Goal: Task Accomplishment & Management: Manage account settings

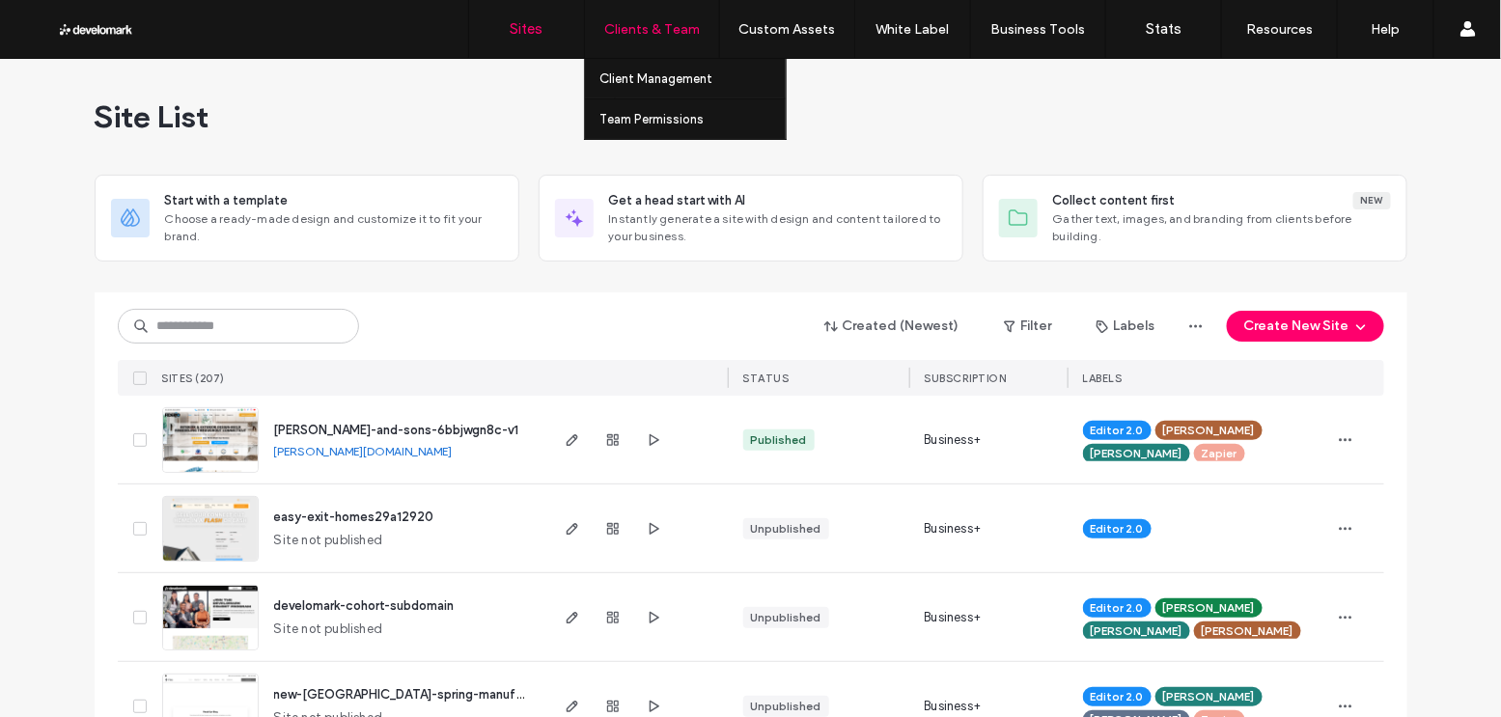
click at [663, 34] on label "Clients & Team" at bounding box center [652, 29] width 96 height 16
click at [645, 84] on label "Client Management" at bounding box center [656, 78] width 113 height 14
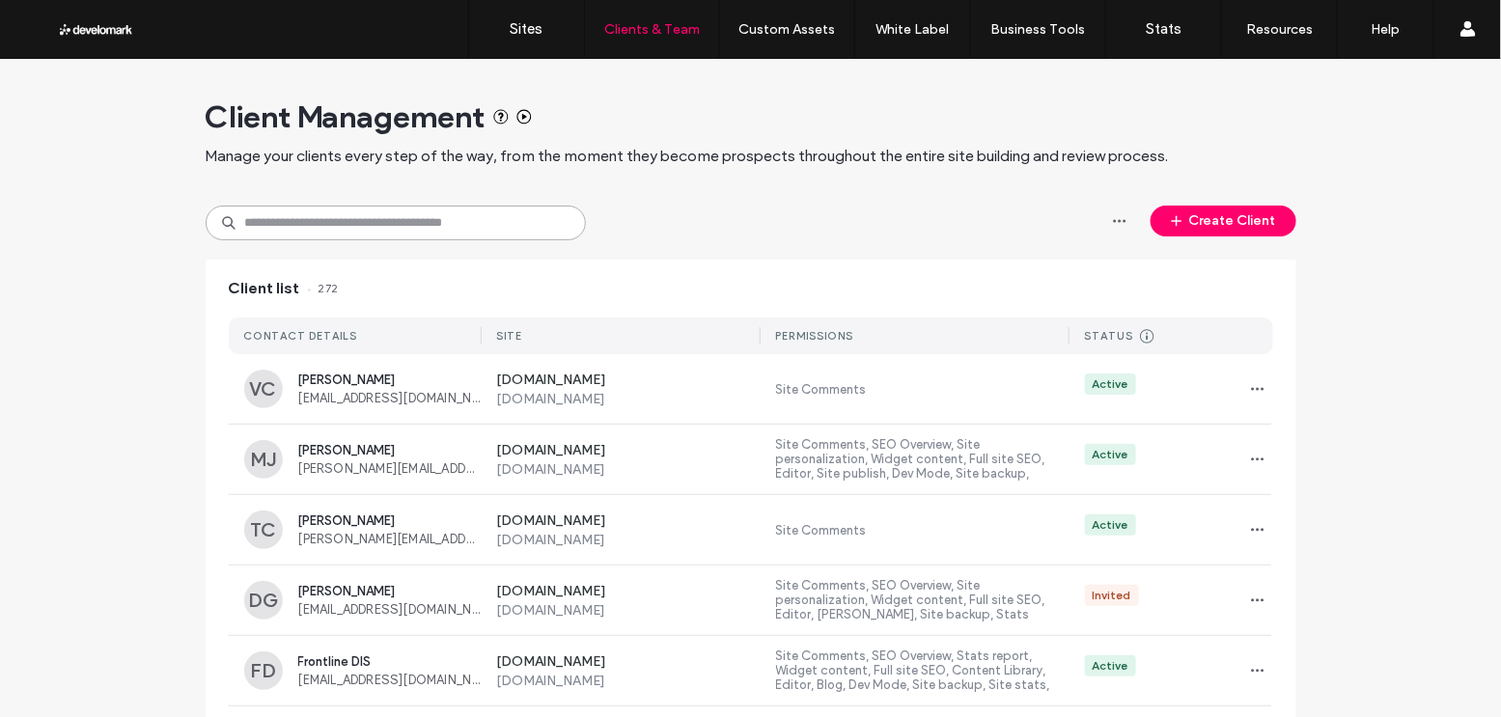
click at [331, 233] on input at bounding box center [396, 223] width 380 height 35
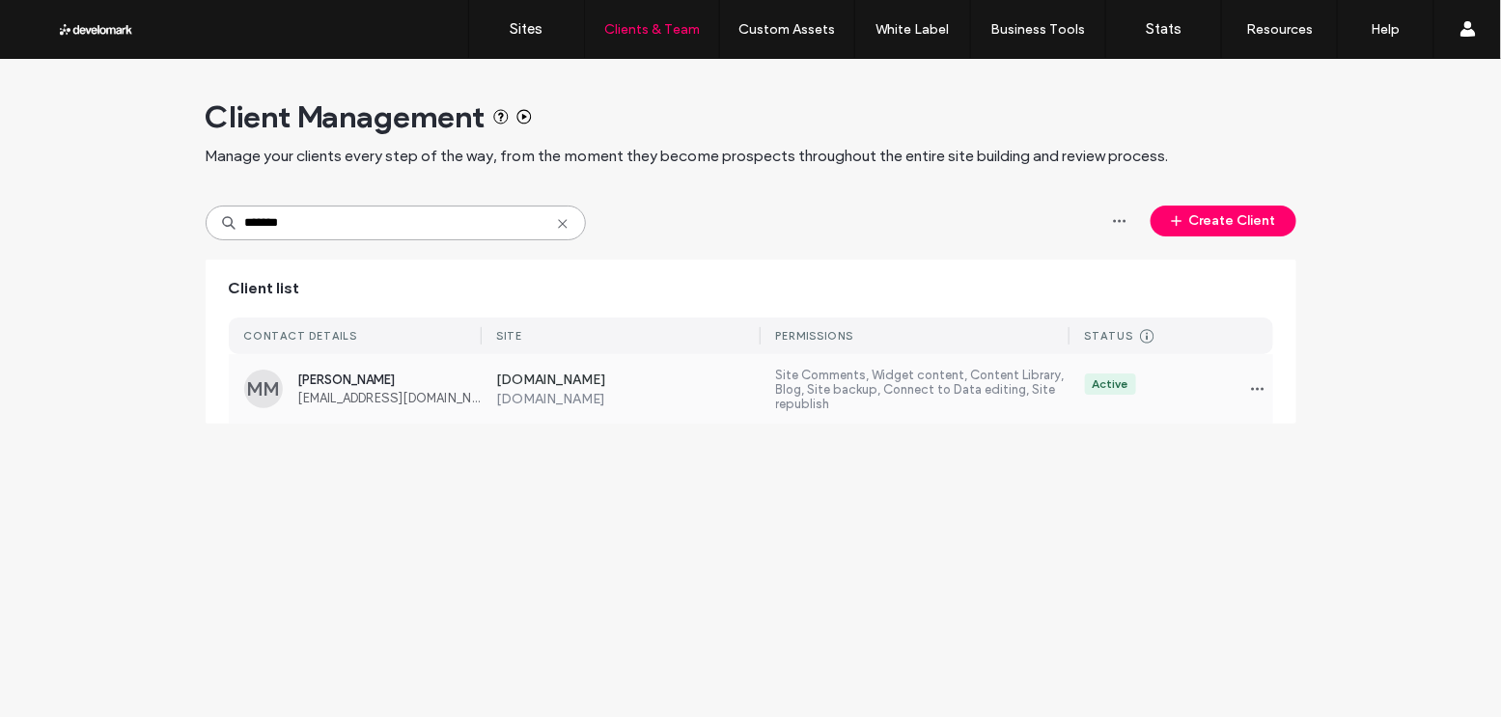
type input "*******"
click at [403, 387] on div "Madison Makula madison@capassolandscaping.com" at bounding box center [389, 389] width 183 height 33
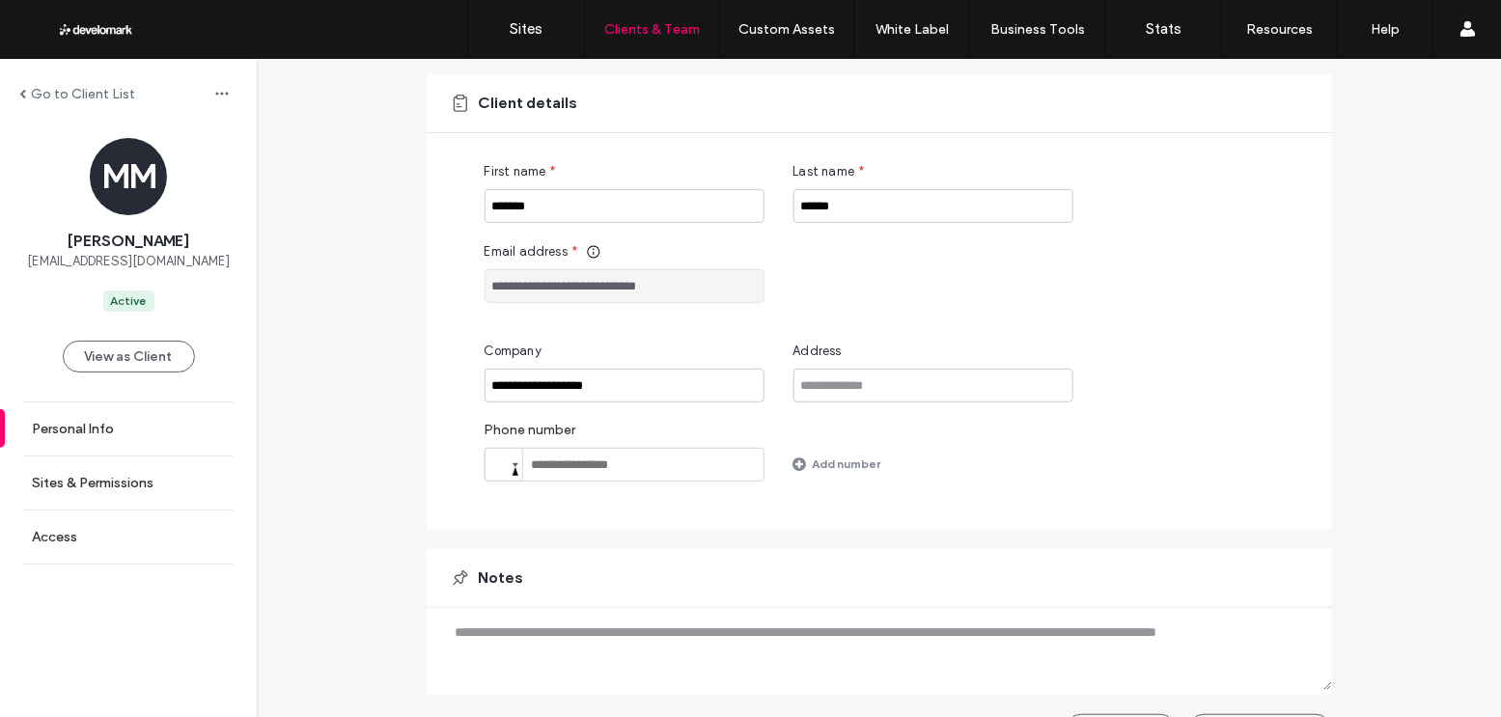
scroll to position [180, 0]
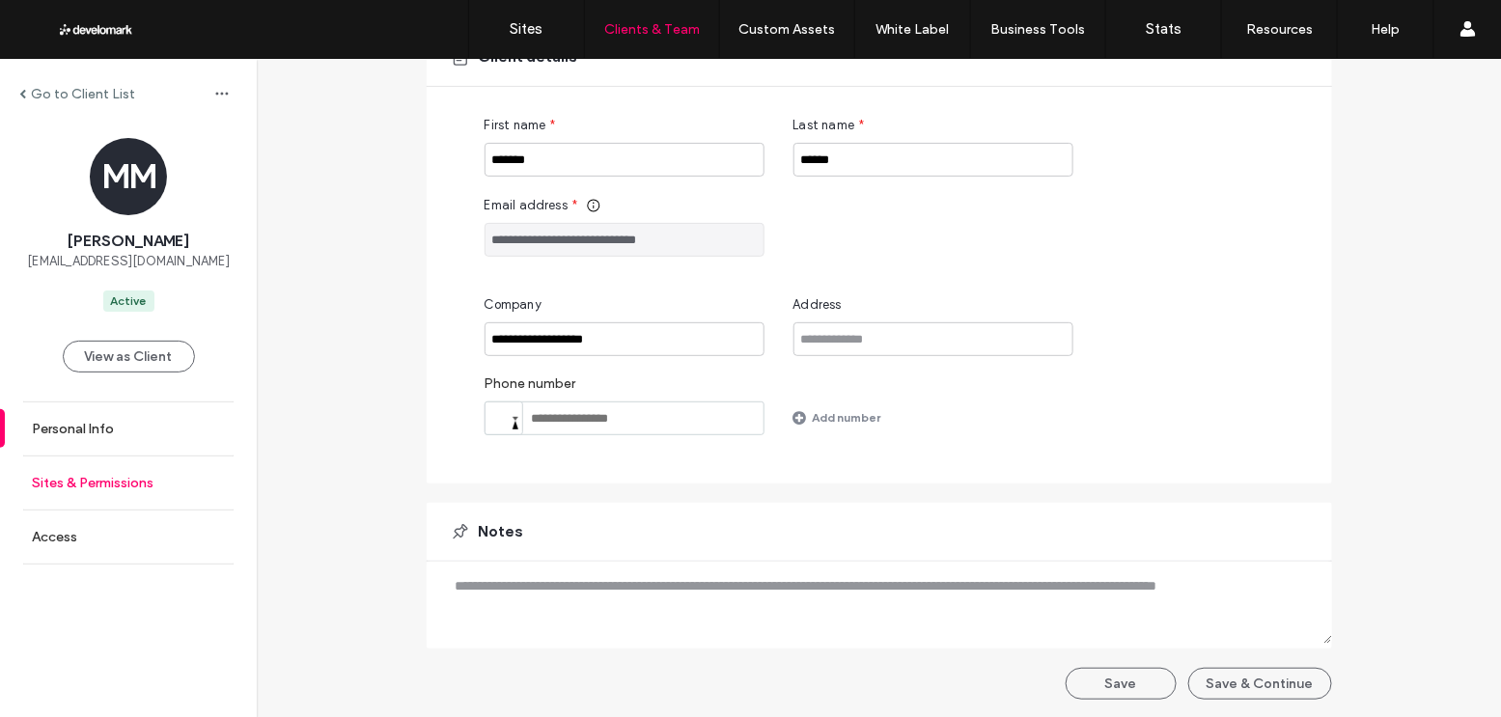
click at [68, 502] on link "Sites & Permissions" at bounding box center [128, 483] width 257 height 53
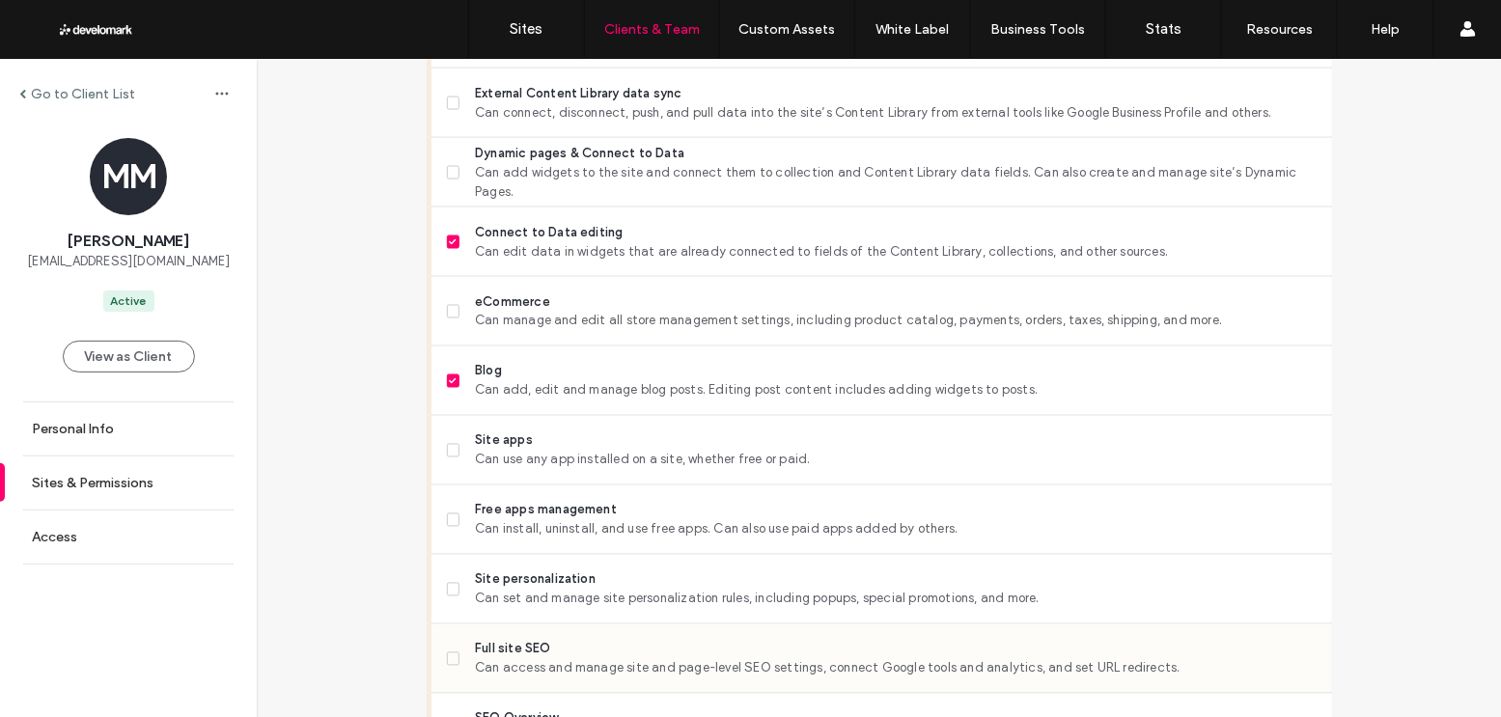
scroll to position [1094, 0]
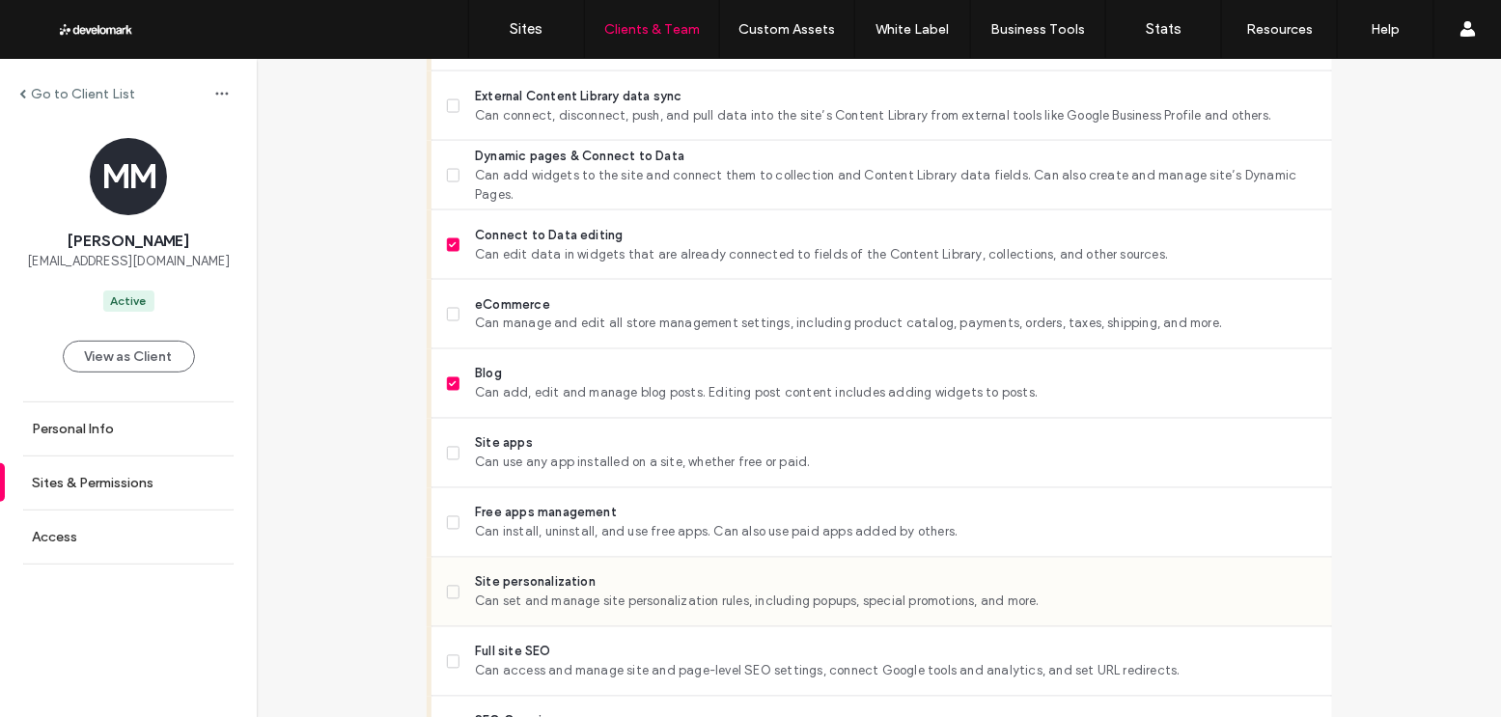
click at [451, 591] on span at bounding box center [454, 593] width 14 height 14
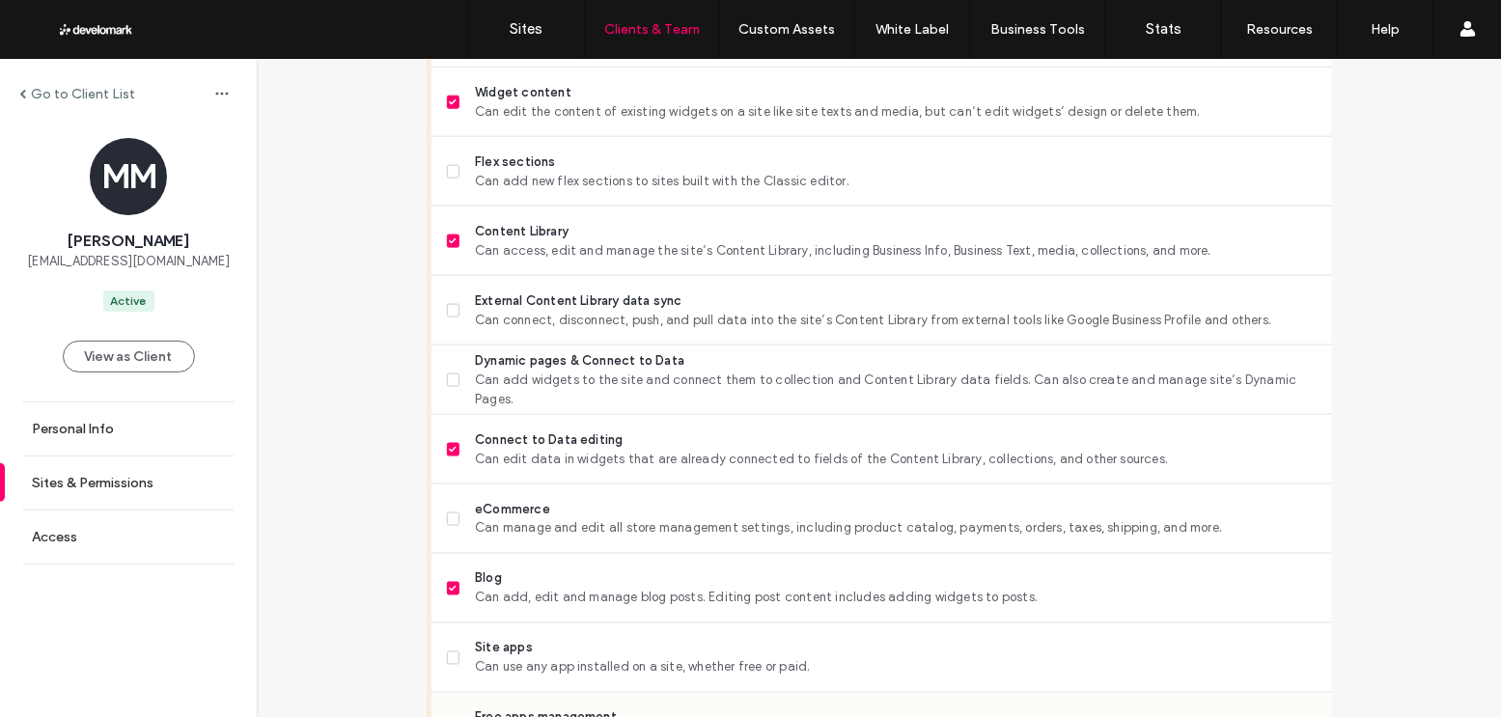
scroll to position [886, 0]
click at [452, 516] on span at bounding box center [454, 523] width 14 height 14
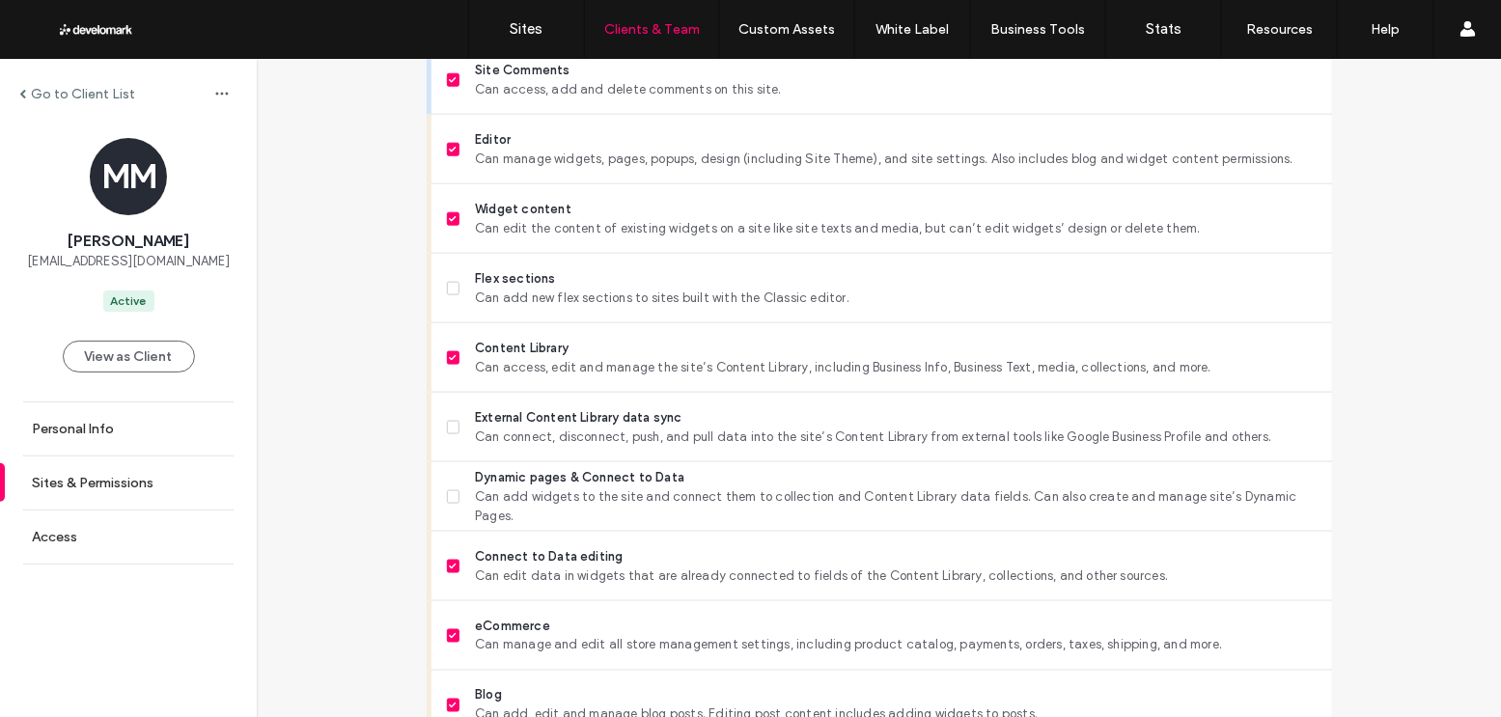
scroll to position [769, 0]
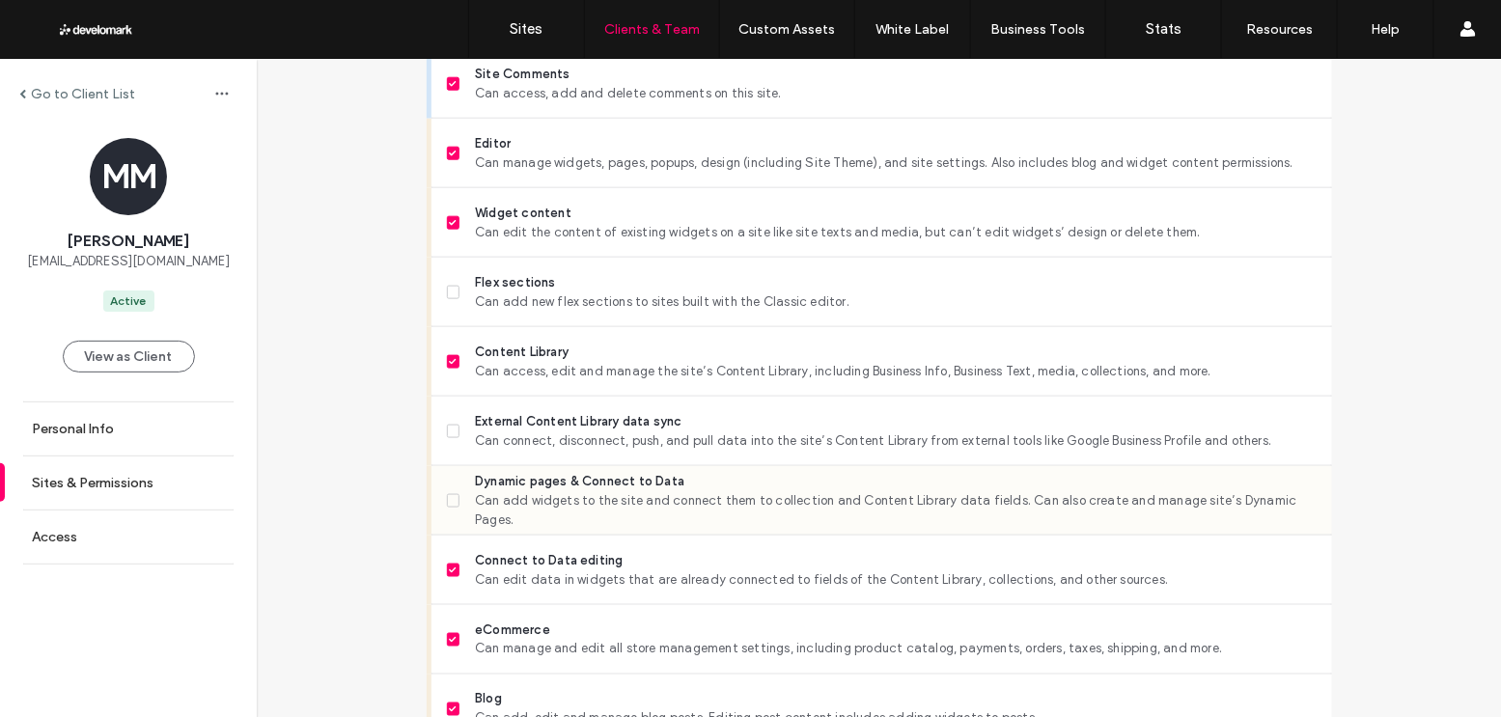
click at [449, 494] on span at bounding box center [454, 501] width 14 height 14
click at [447, 414] on label "External Content Library data sync Can connect, disconnect, push, and pull data…" at bounding box center [882, 431] width 870 height 39
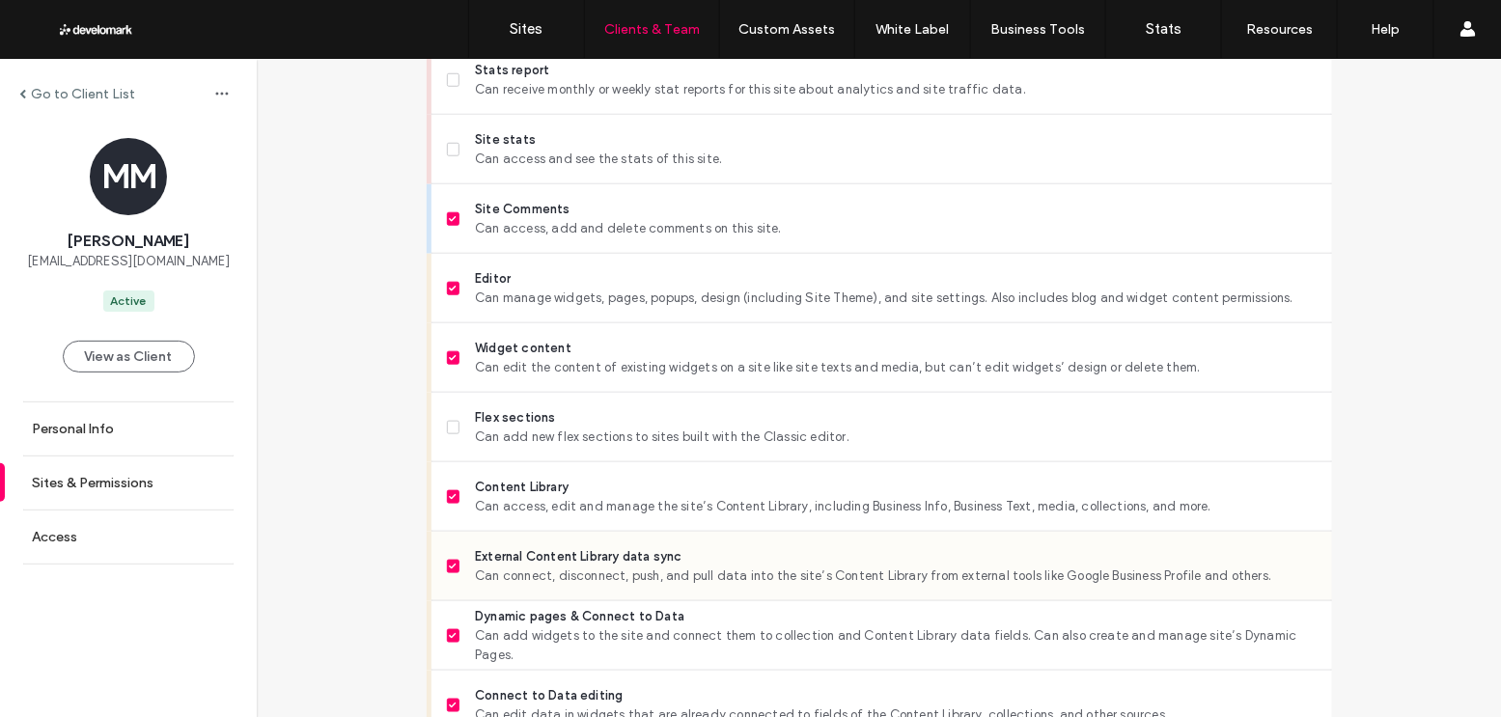
scroll to position [605, 0]
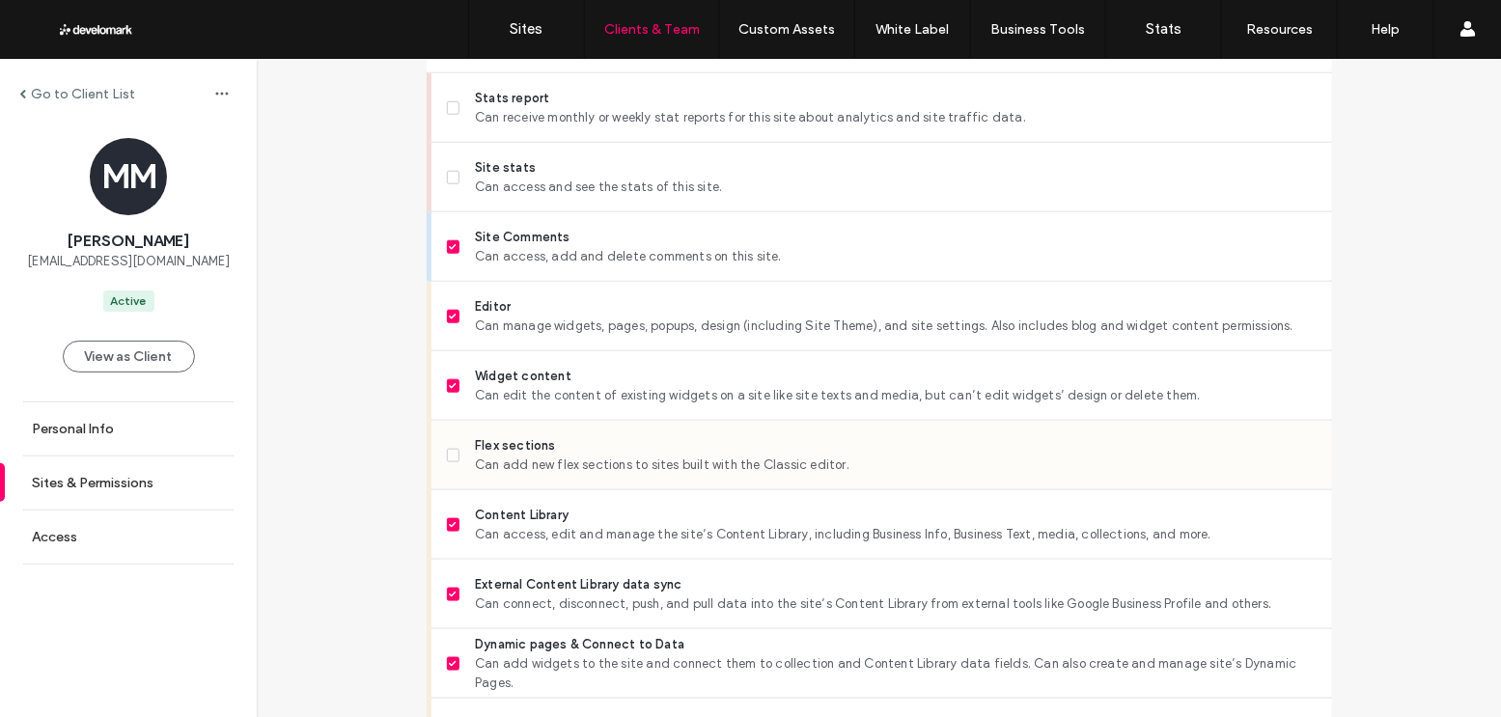
click at [447, 463] on label "Flex sections Can add new flex sections to sites built with the Classic editor." at bounding box center [882, 455] width 870 height 39
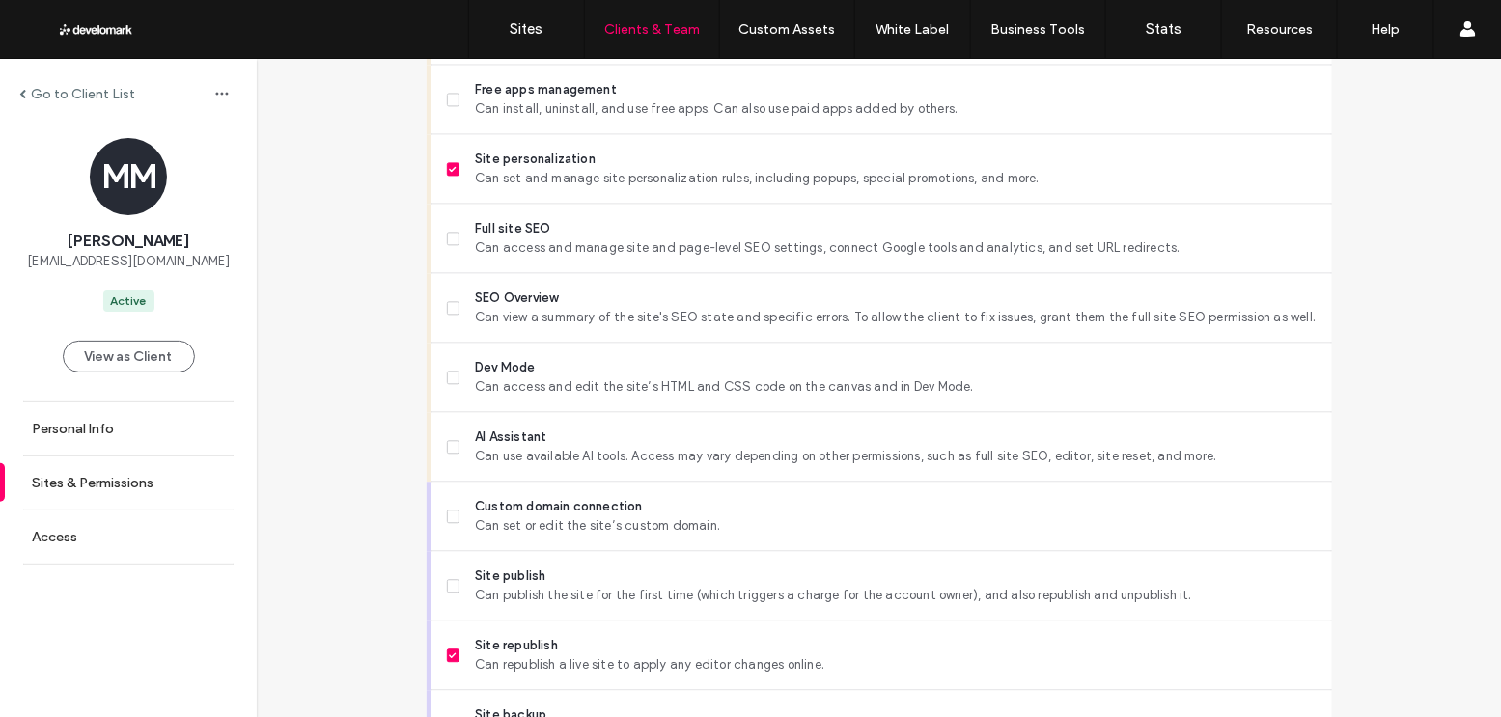
scroll to position [1697, 0]
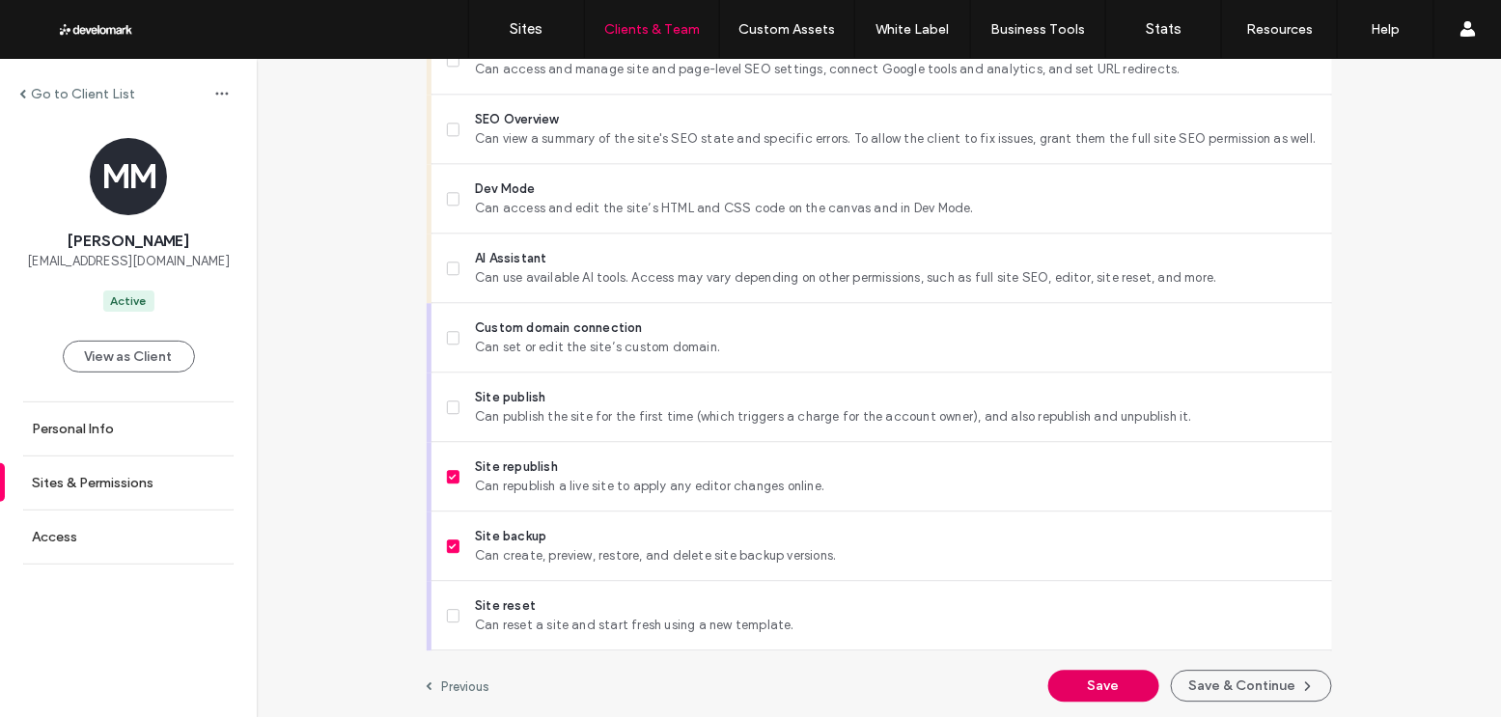
click at [1110, 676] on button "Save" at bounding box center [1104, 686] width 111 height 32
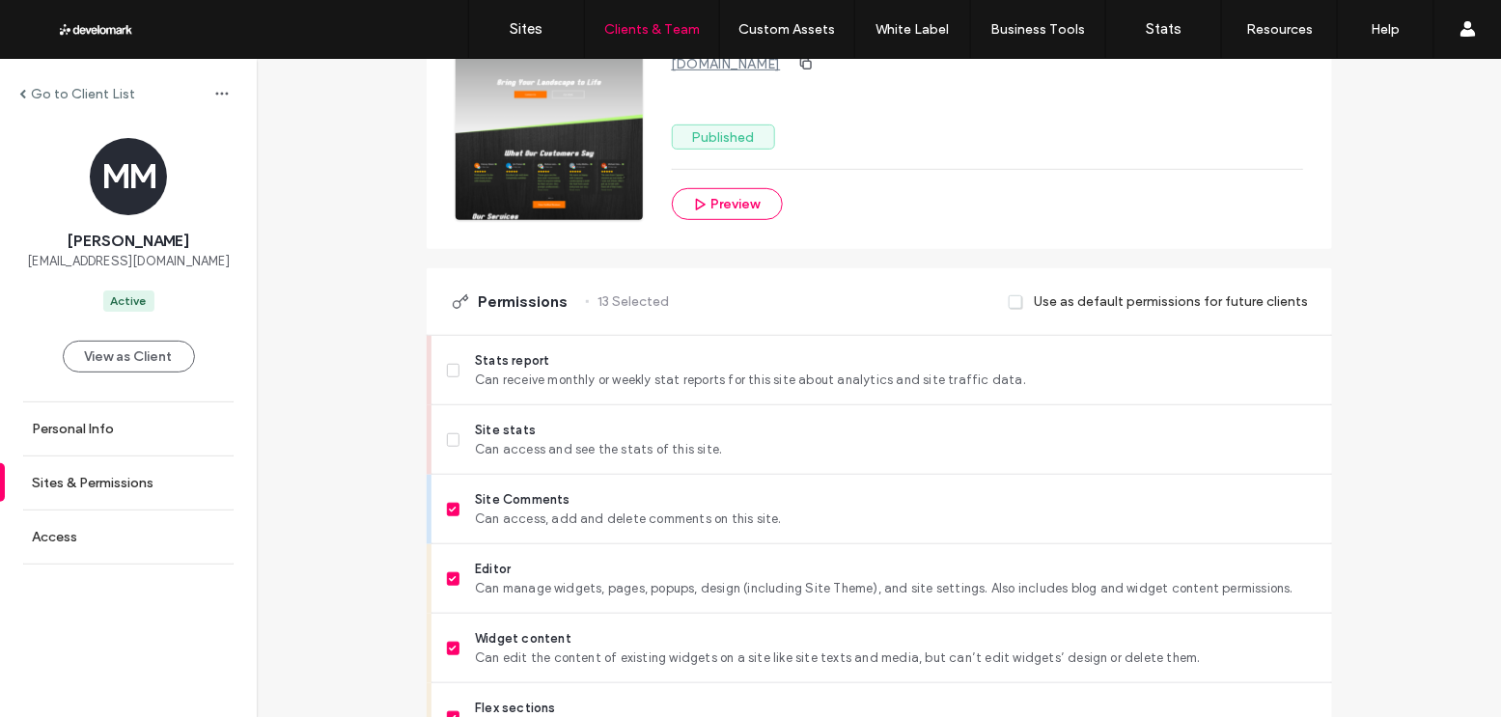
scroll to position [369, 0]
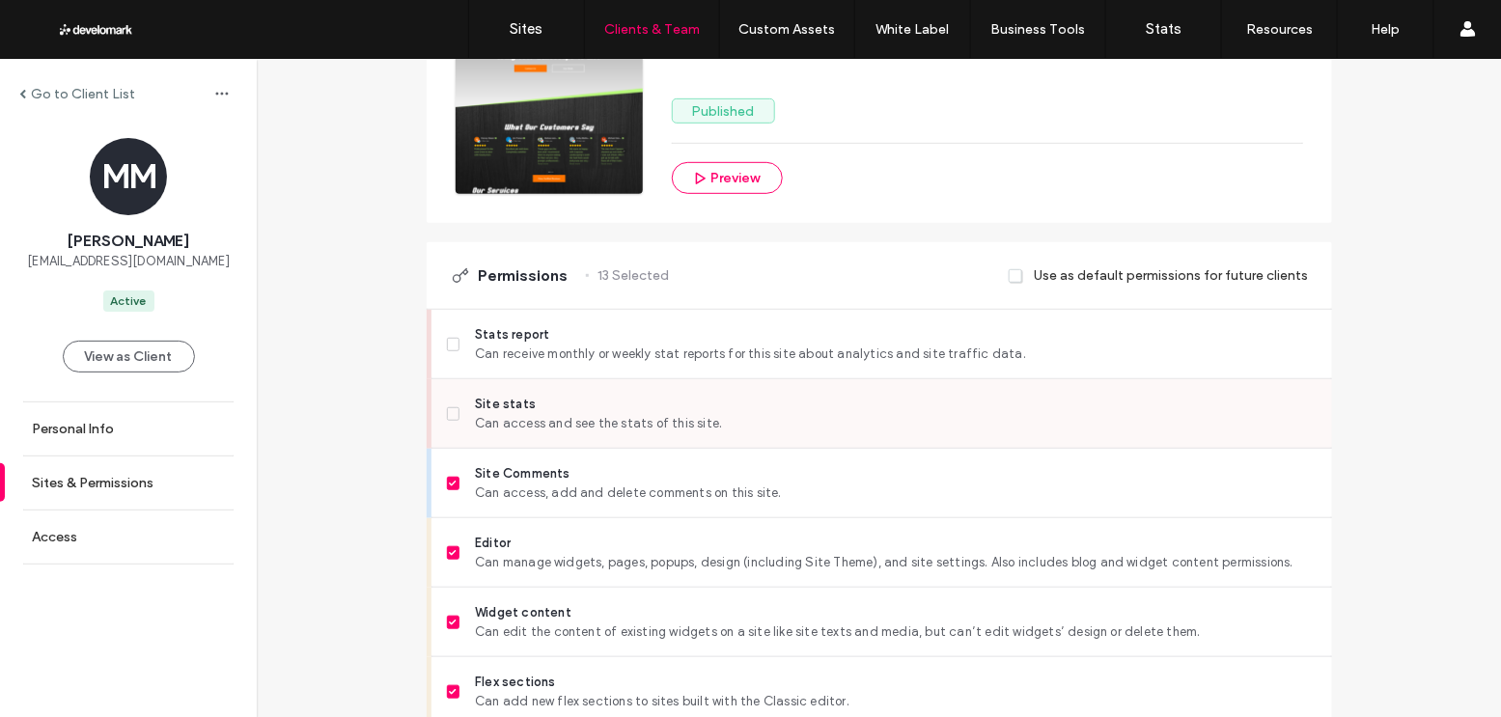
click at [447, 401] on label "Site stats Can access and see the stats of this site." at bounding box center [882, 414] width 870 height 39
click at [447, 338] on span at bounding box center [454, 345] width 14 height 14
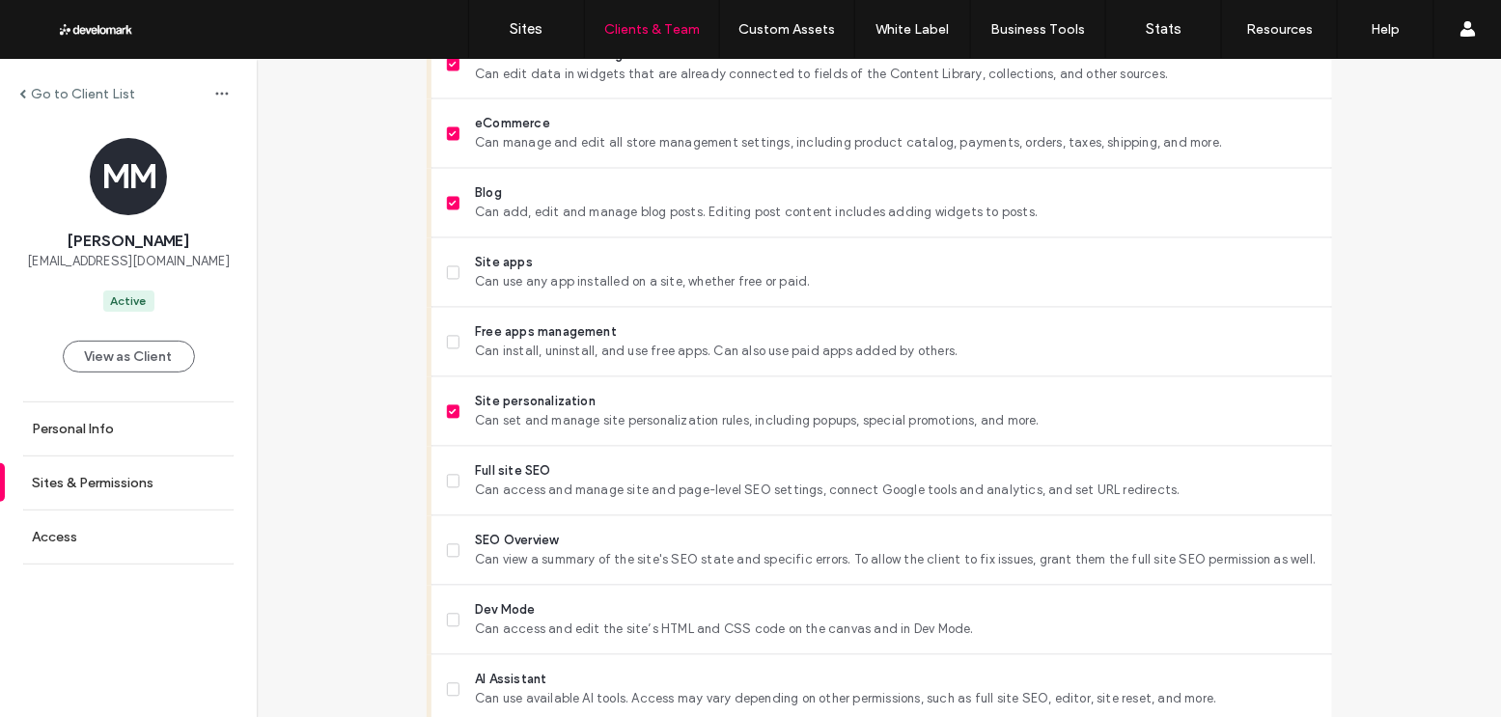
scroll to position [1055, 0]
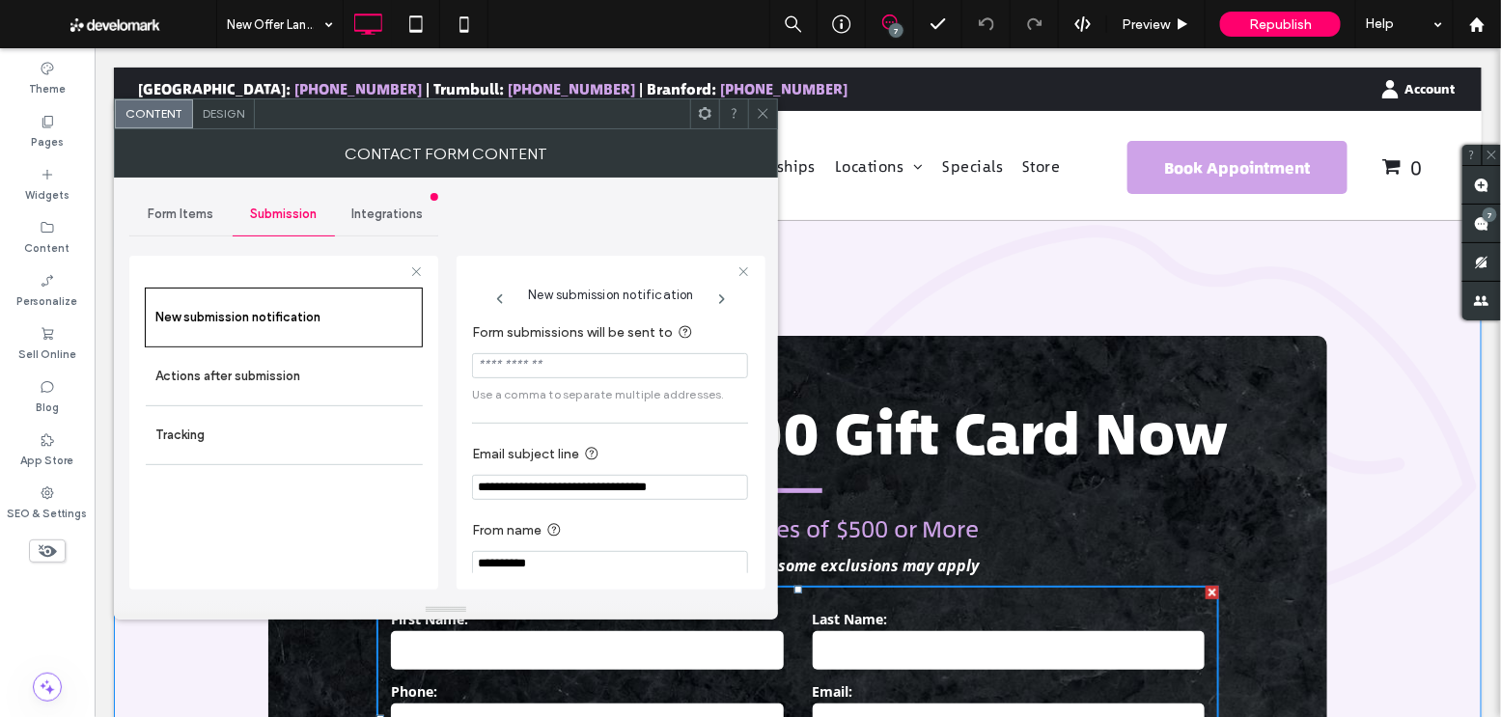
click at [1196, 289] on div "**********" at bounding box center [797, 612] width 1368 height 786
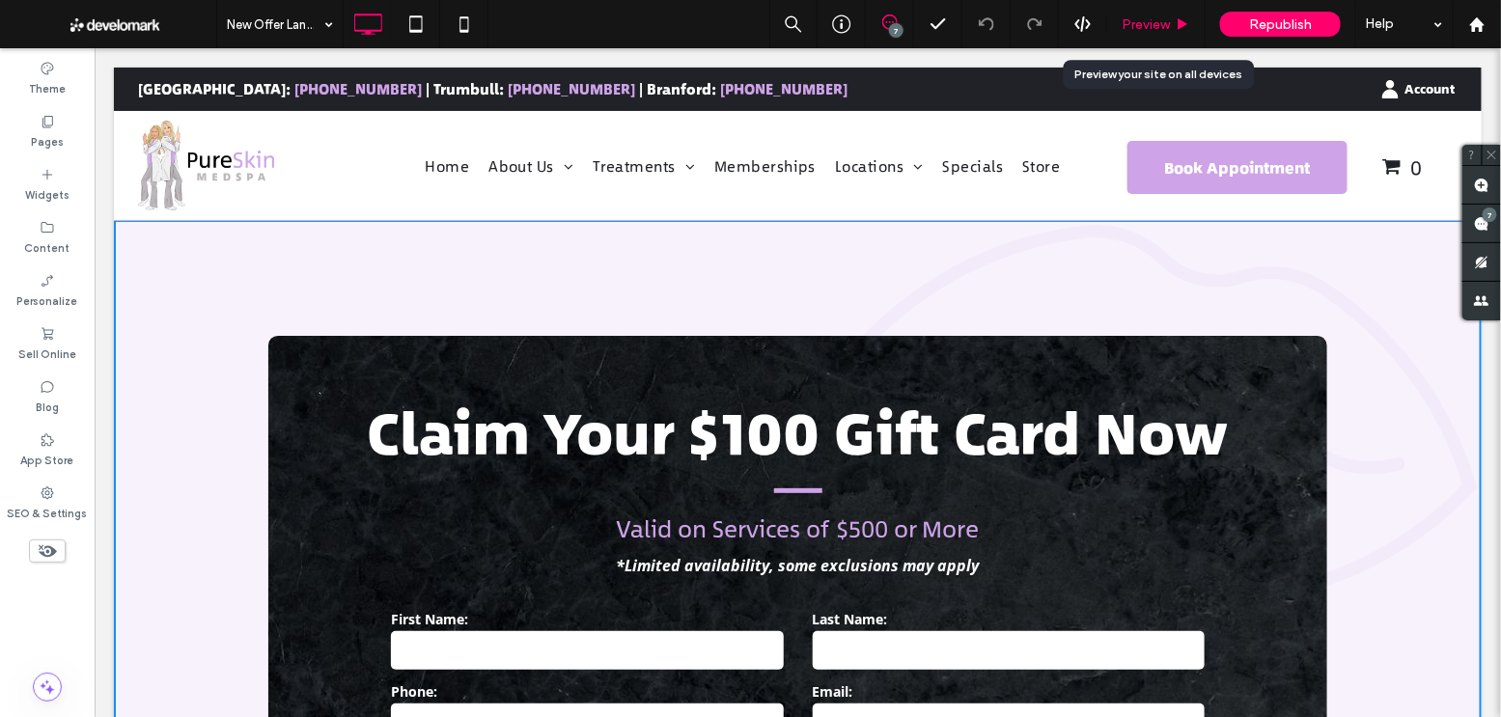
click at [1170, 21] on span "Preview" at bounding box center [1146, 24] width 48 height 16
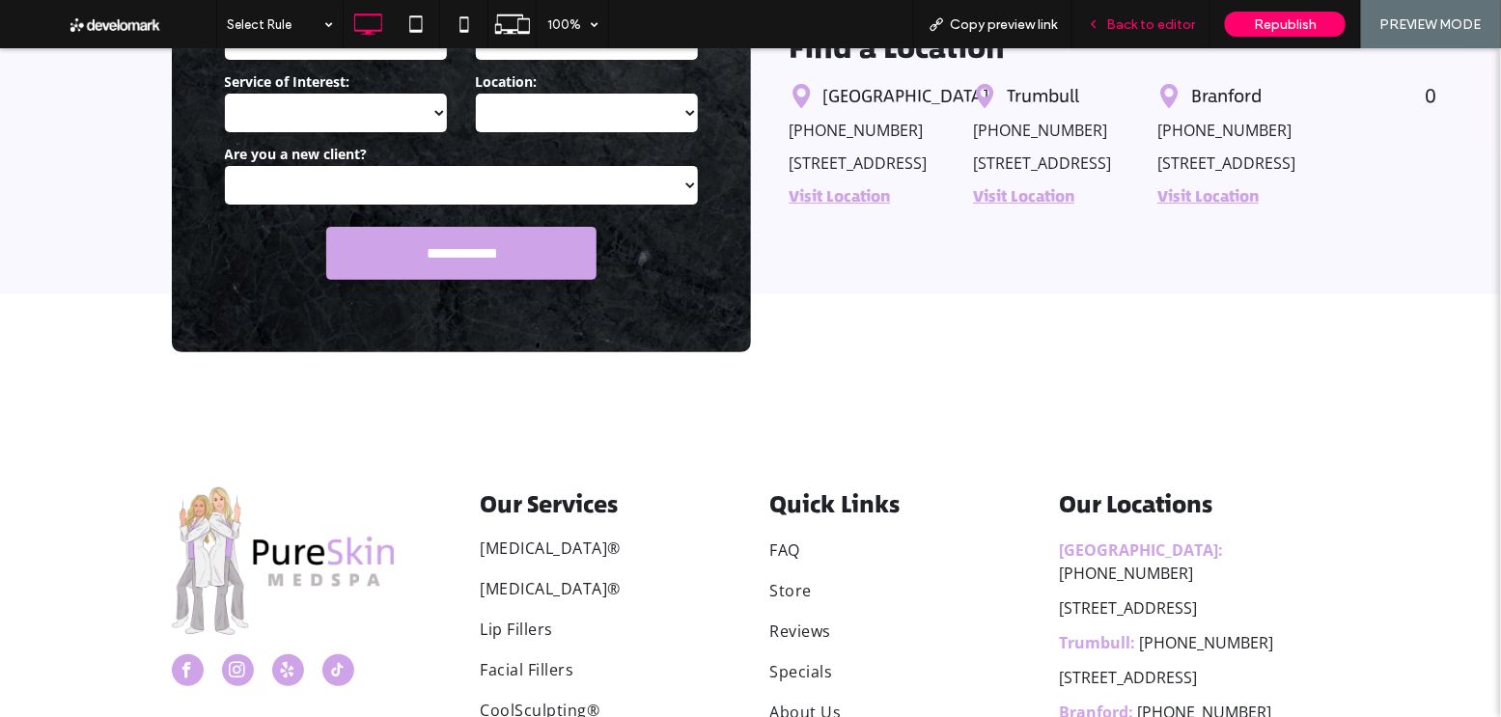
scroll to position [3167, 0]
